Goal: Find specific page/section: Find specific page/section

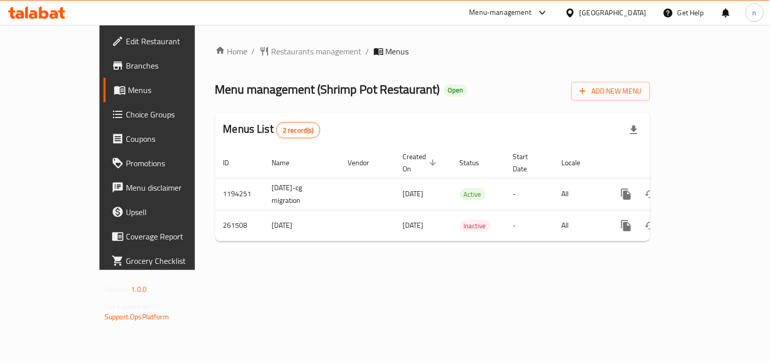
click at [581, 14] on div "[GEOGRAPHIC_DATA]" at bounding box center [613, 12] width 67 height 11
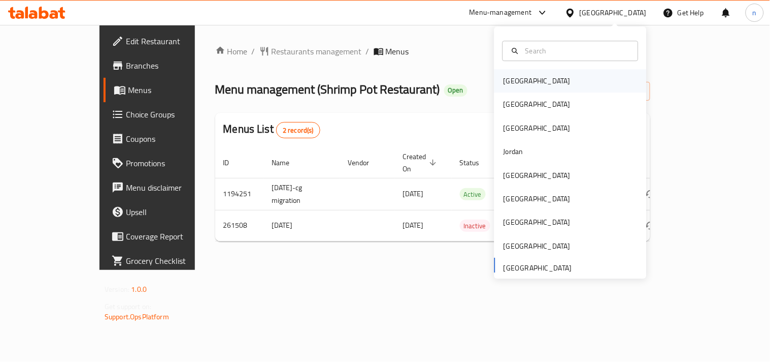
click at [514, 83] on div "[GEOGRAPHIC_DATA]" at bounding box center [537, 80] width 67 height 11
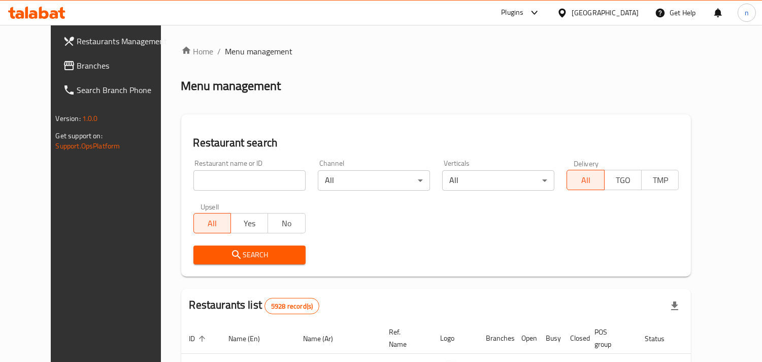
click at [77, 59] on span "Branches" at bounding box center [123, 65] width 93 height 12
